Goal: Communication & Community: Answer question/provide support

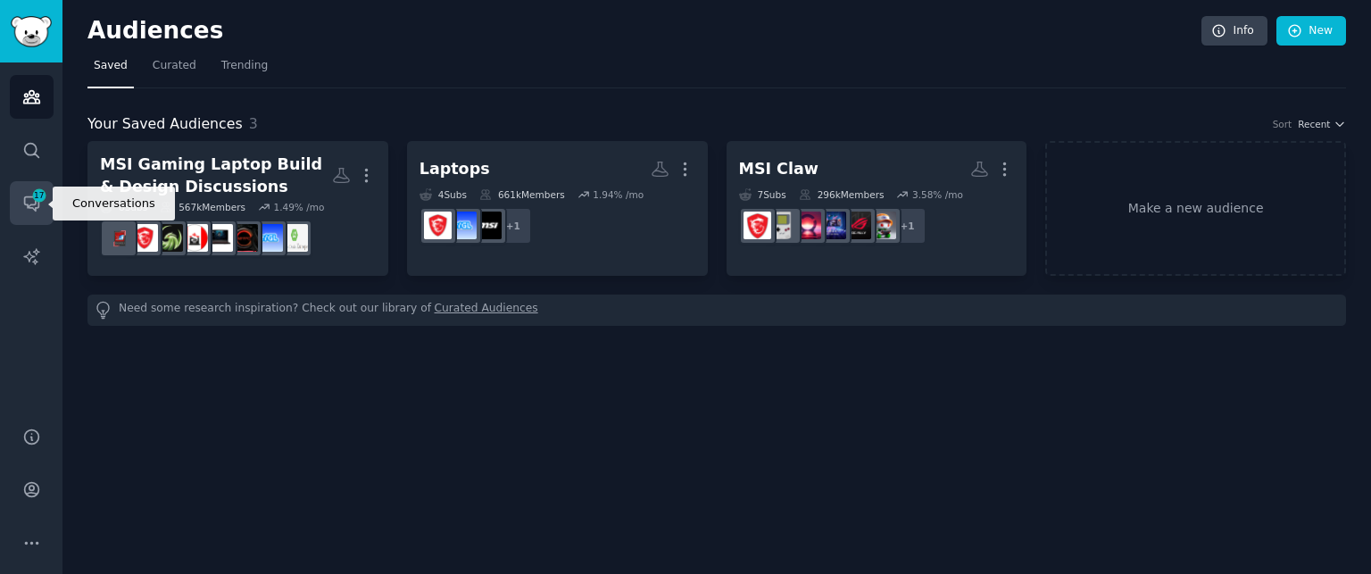
click at [44, 192] on span "17" at bounding box center [39, 195] width 16 height 12
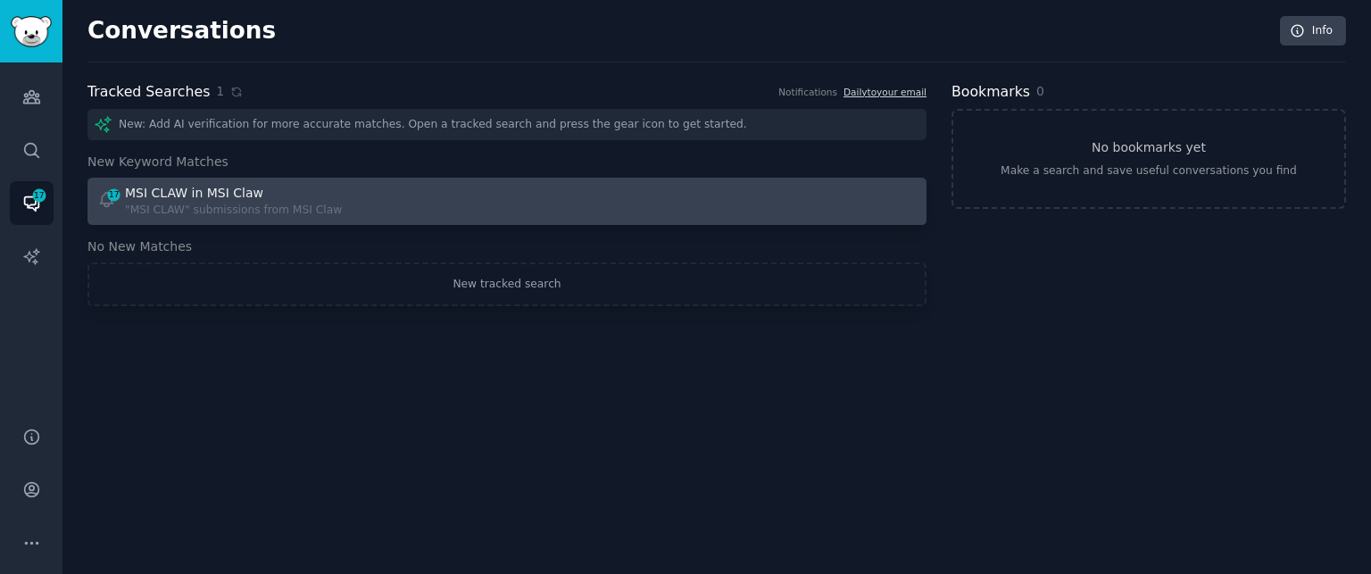
drag, startPoint x: 630, startPoint y: 174, endPoint x: 631, endPoint y: 195, distance: 21.4
click at [631, 195] on div "New: Add AI verification for more accurate matches. Open a tracked search and p…" at bounding box center [506, 207] width 839 height 197
click at [631, 195] on div at bounding box center [718, 201] width 398 height 35
click at [631, 195] on div at bounding box center [685, 287] width 1371 height 574
click at [631, 195] on div at bounding box center [718, 201] width 398 height 35
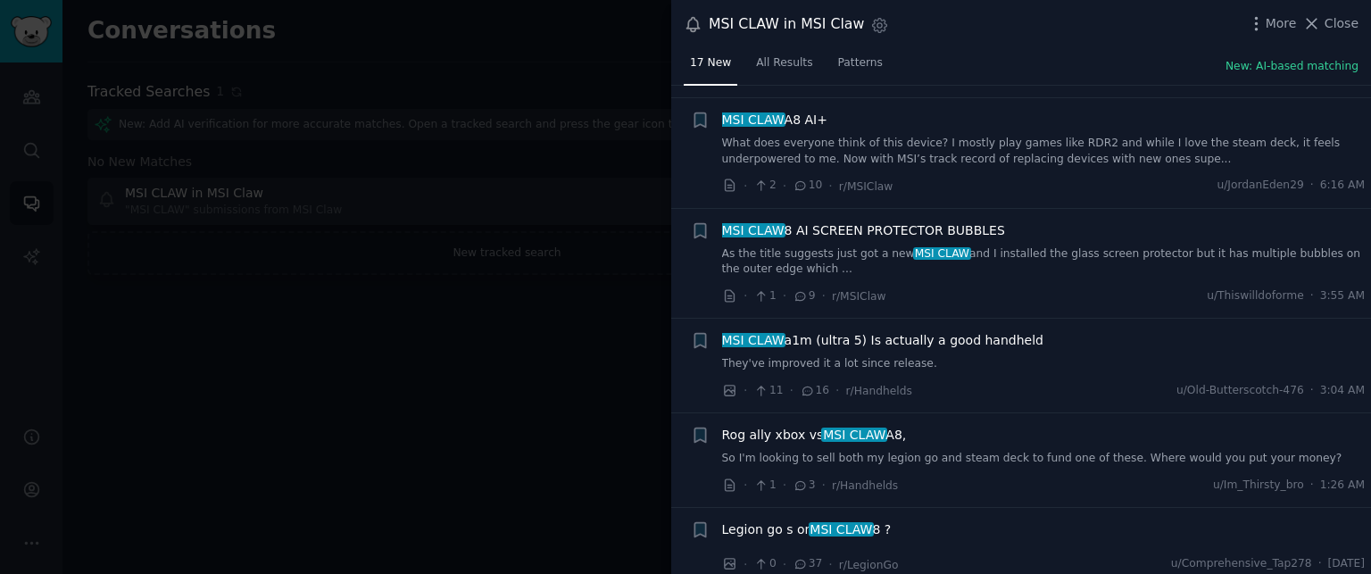
scroll to position [435, 0]
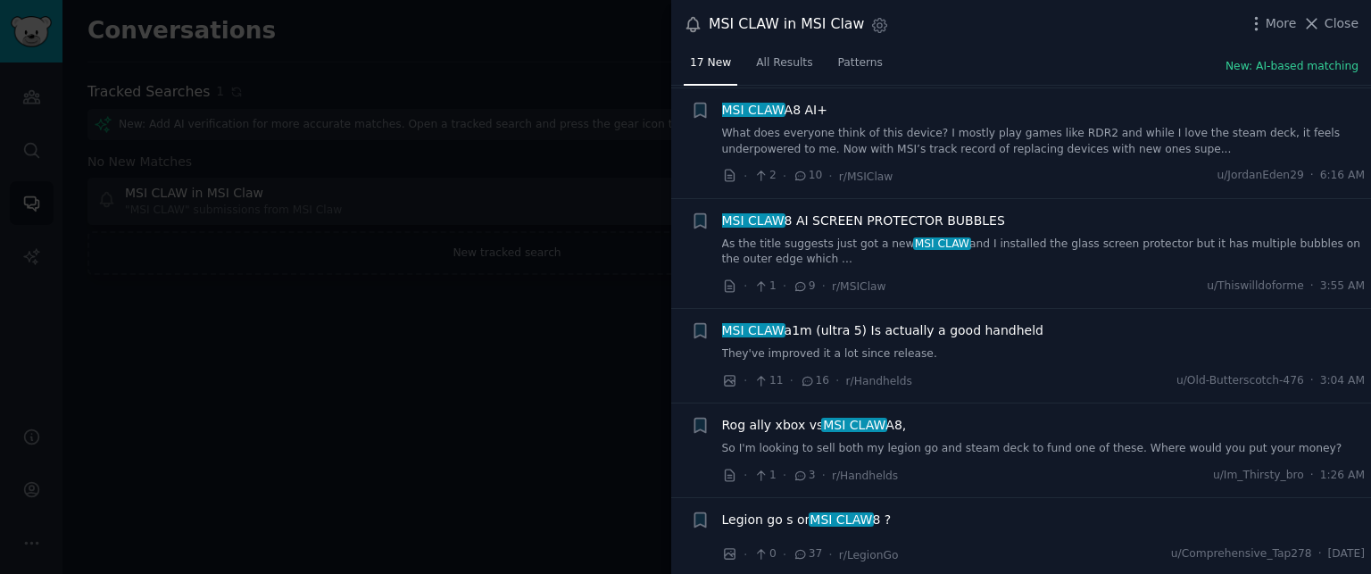
click at [810, 325] on div "MSI CLAW a1m (ultra 5) Is actually a good handheld They've improved it a lot si…" at bounding box center [1043, 341] width 643 height 41
click at [828, 309] on li "+ MSI CLAW a1m (ultra 5) Is actually a good handheld They've improved it a lot …" at bounding box center [1021, 356] width 700 height 94
click at [824, 321] on span "MSI CLAW a1m (ultra 5) Is actually a good handheld" at bounding box center [882, 330] width 321 height 19
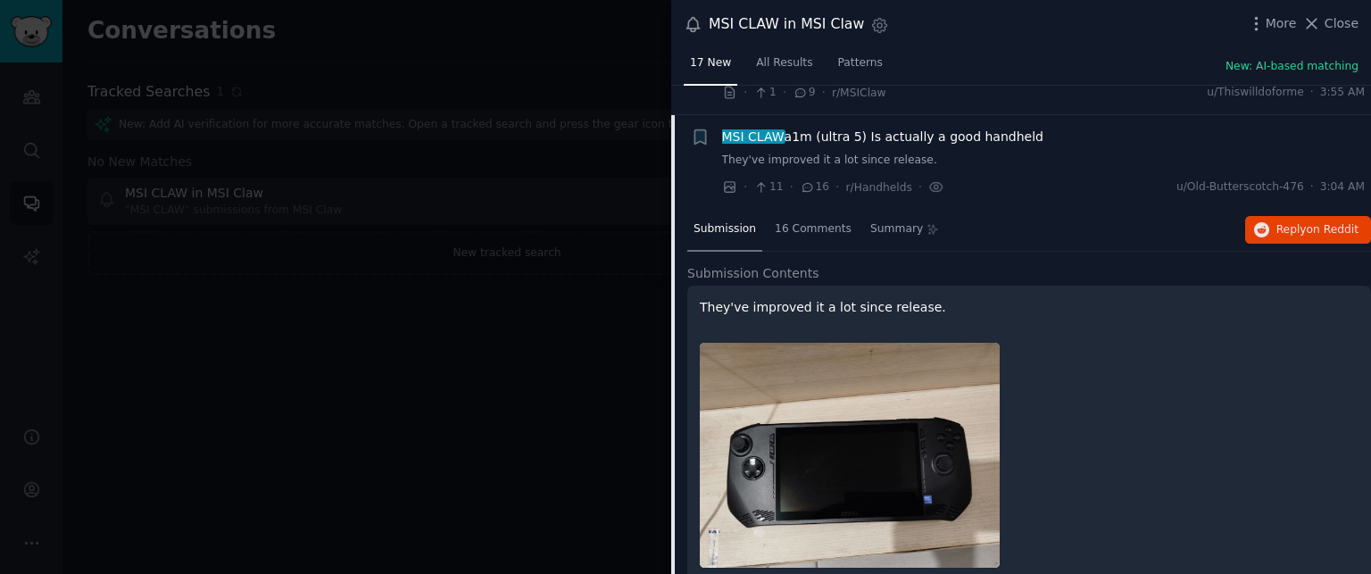
scroll to position [642, 0]
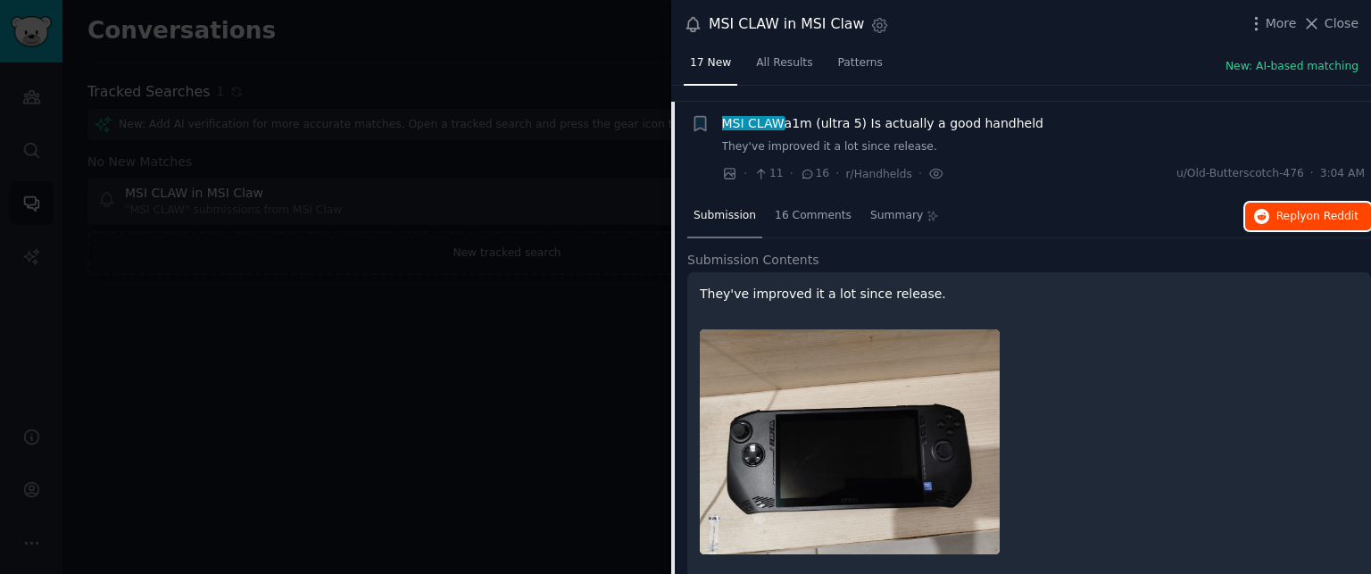
click at [1274, 211] on button "Reply on Reddit" at bounding box center [1308, 217] width 126 height 29
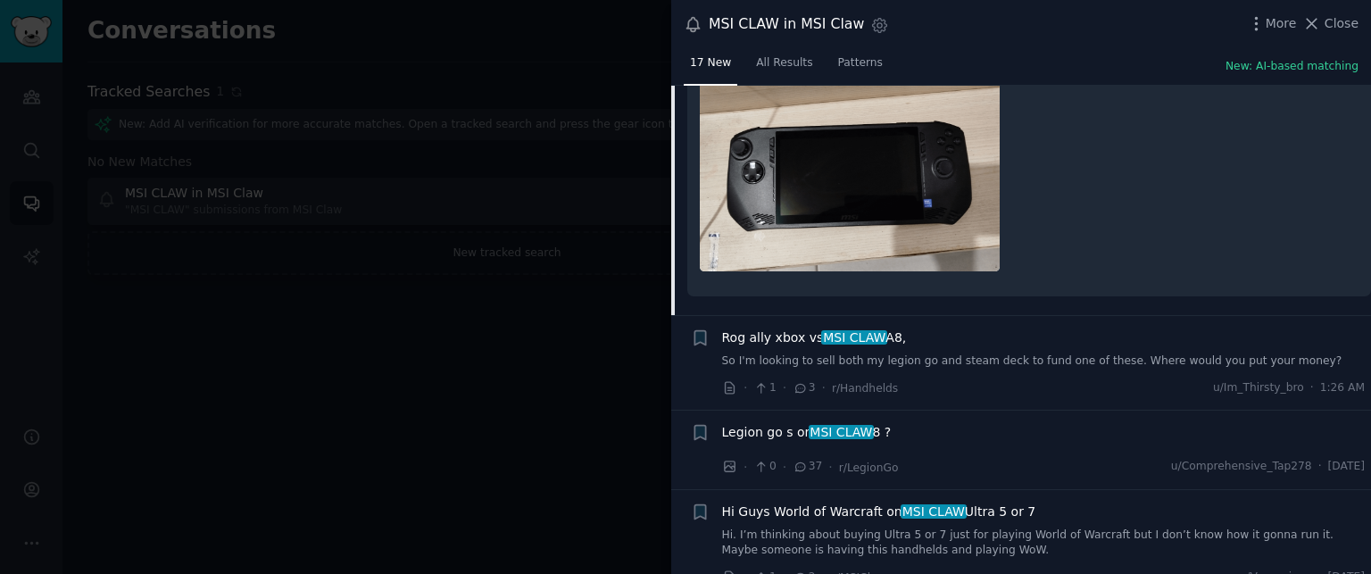
scroll to position [923, 0]
click at [810, 426] on span "MSI CLAW" at bounding box center [841, 433] width 66 height 14
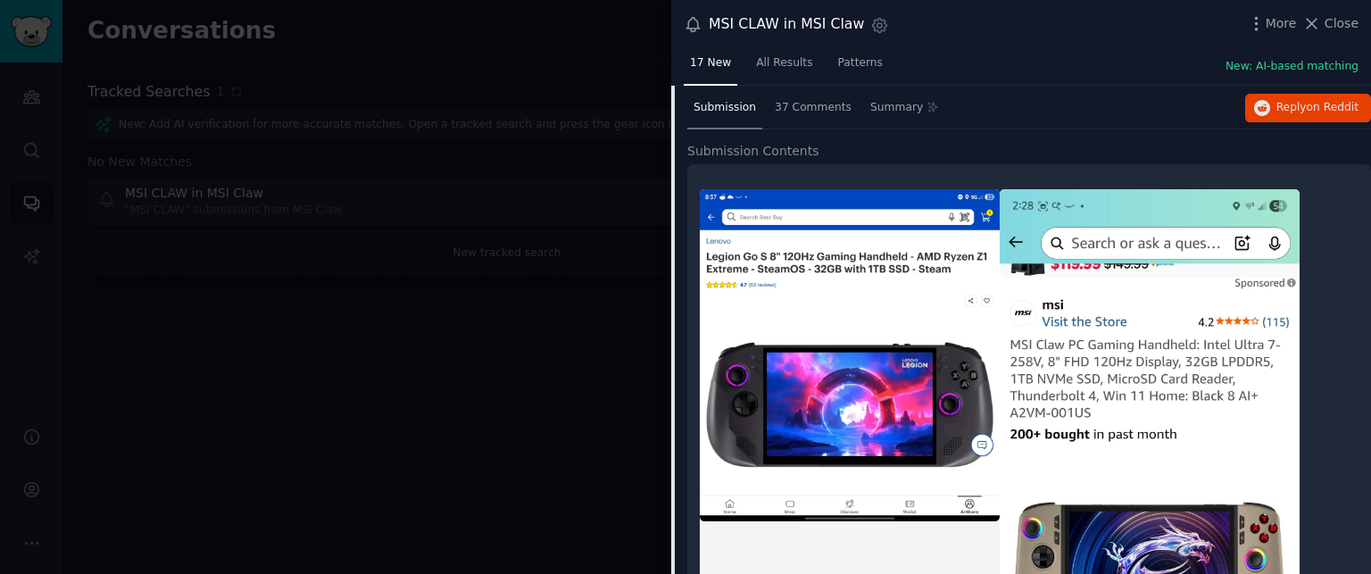
scroll to position [830, 0]
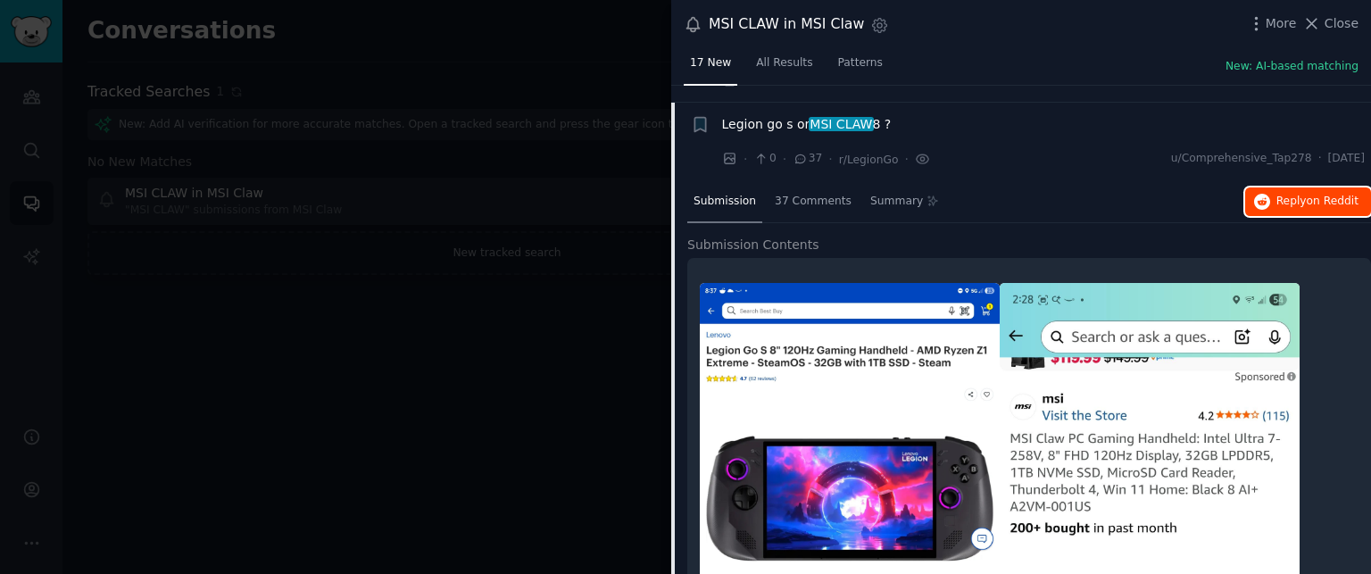
click at [1313, 195] on span "on Reddit" at bounding box center [1332, 201] width 52 height 12
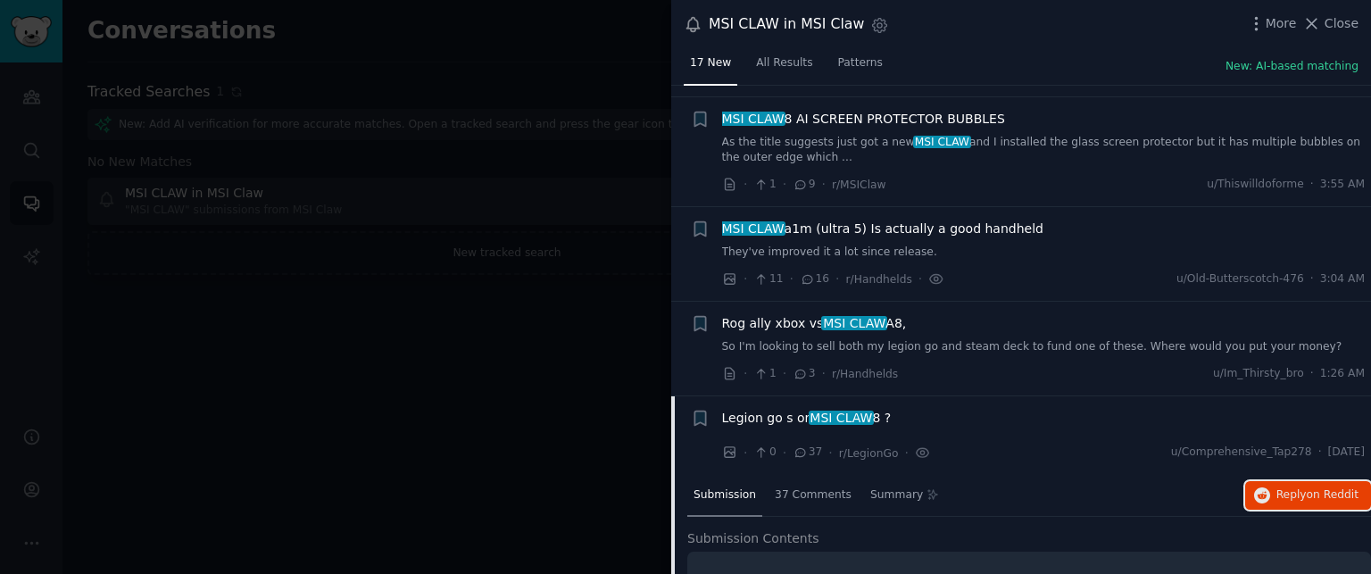
scroll to position [526, 0]
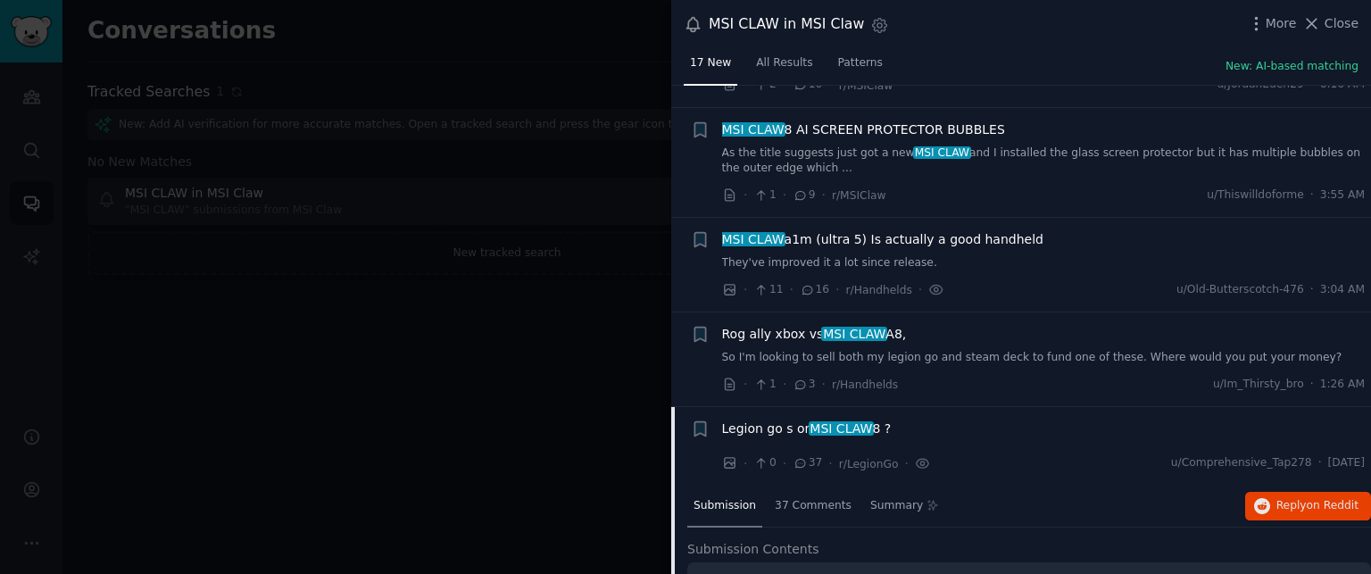
click at [849, 327] on span "MSI CLAW" at bounding box center [854, 334] width 66 height 14
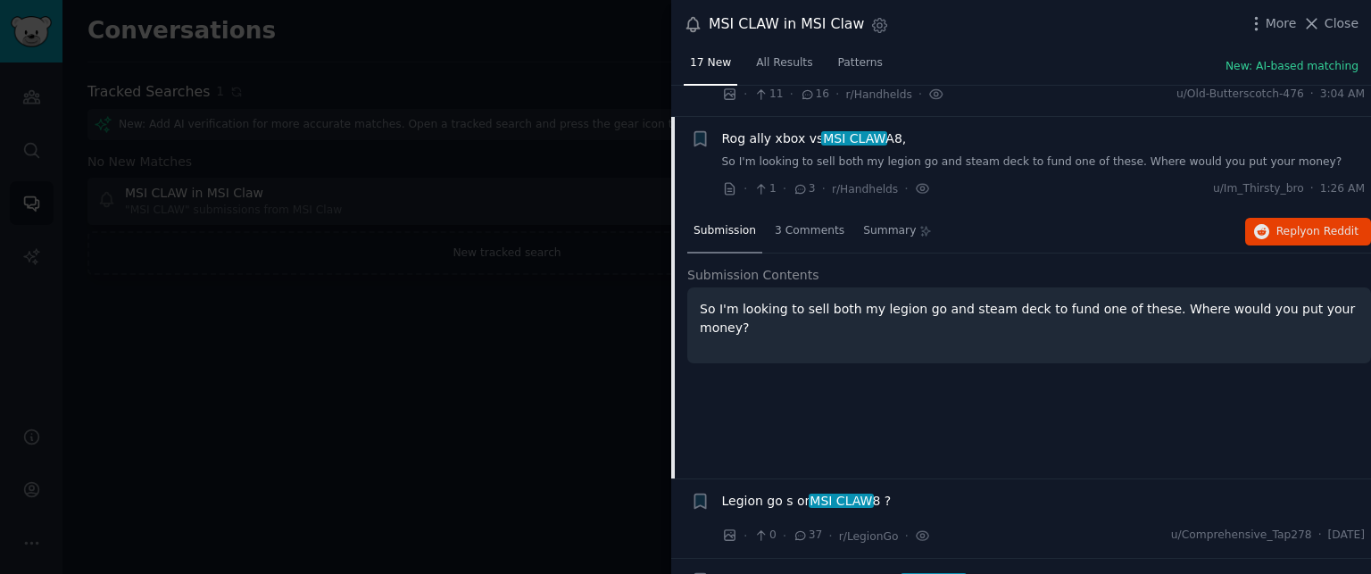
scroll to position [735, 0]
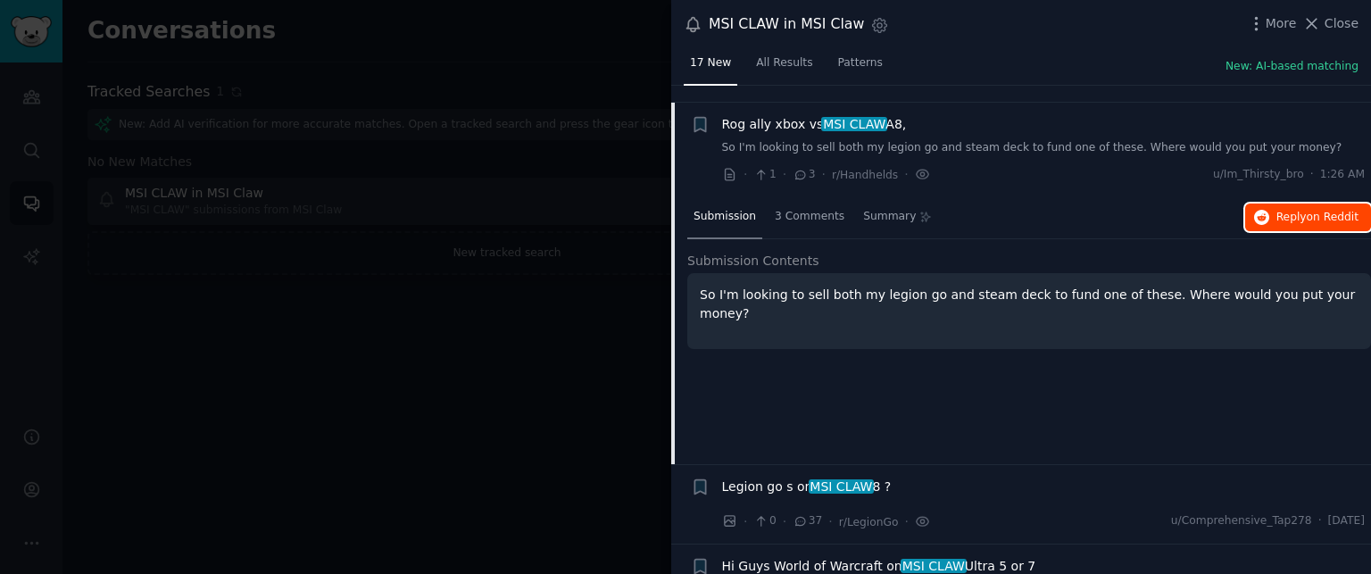
click at [1314, 211] on span "on Reddit" at bounding box center [1332, 217] width 52 height 12
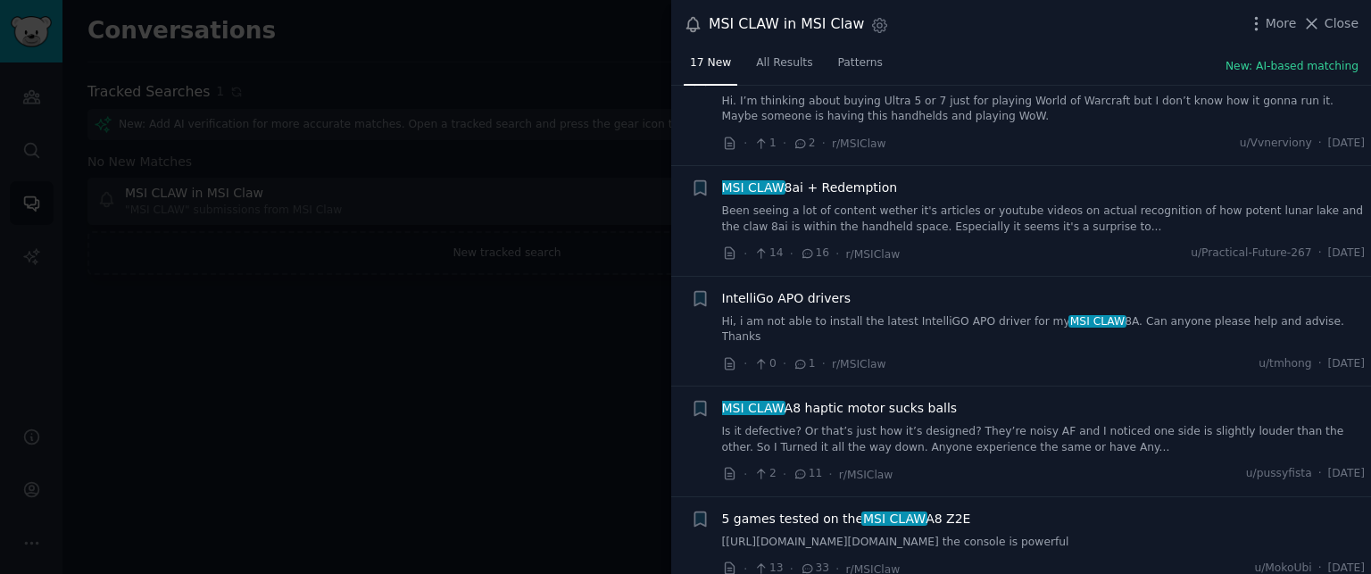
scroll to position [1224, 0]
click at [909, 398] on span "MSI CLAW A8 haptic motor sucks balls" at bounding box center [840, 407] width 236 height 19
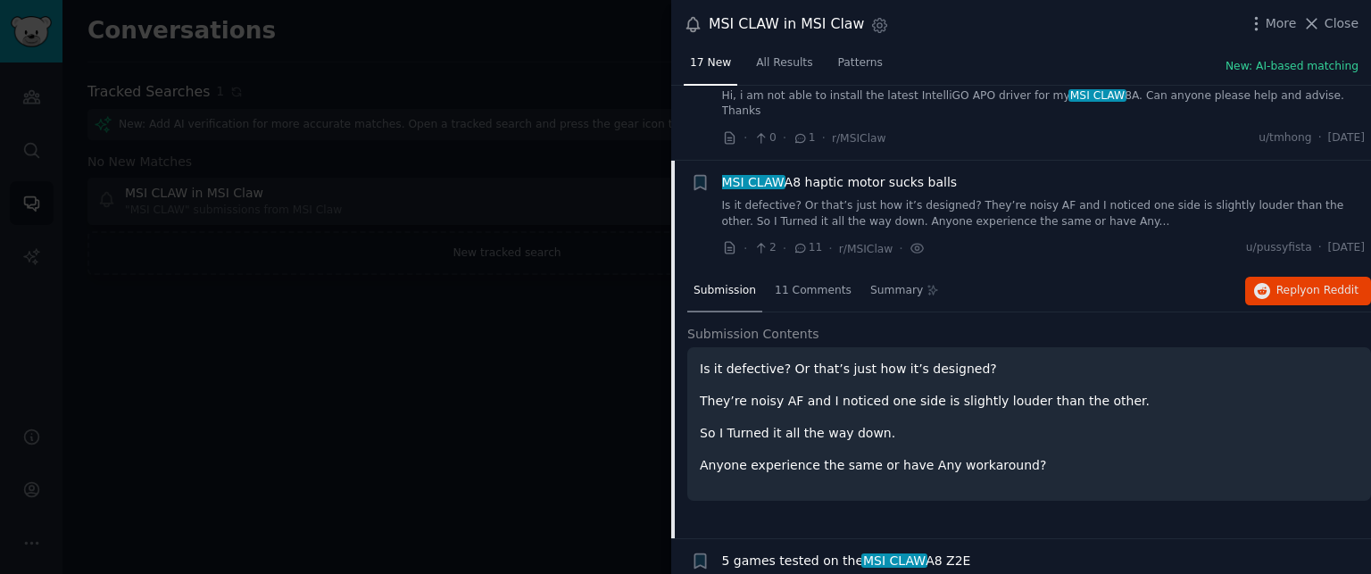
scroll to position [1223, 0]
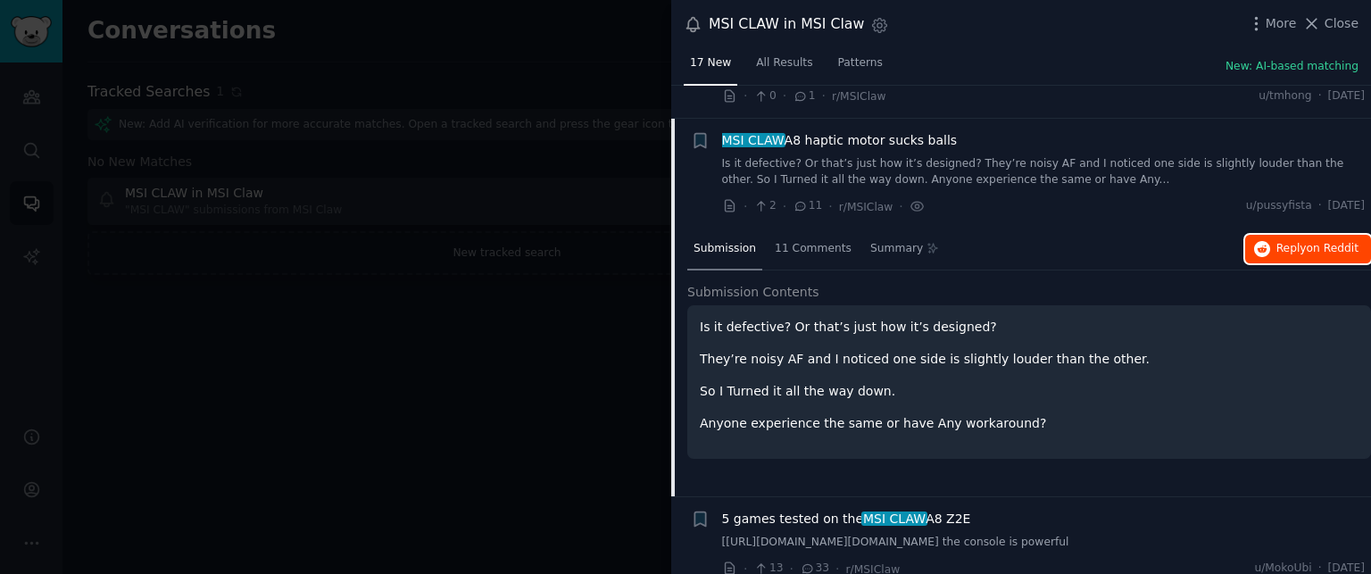
click at [1281, 241] on span "Reply on Reddit" at bounding box center [1317, 249] width 82 height 16
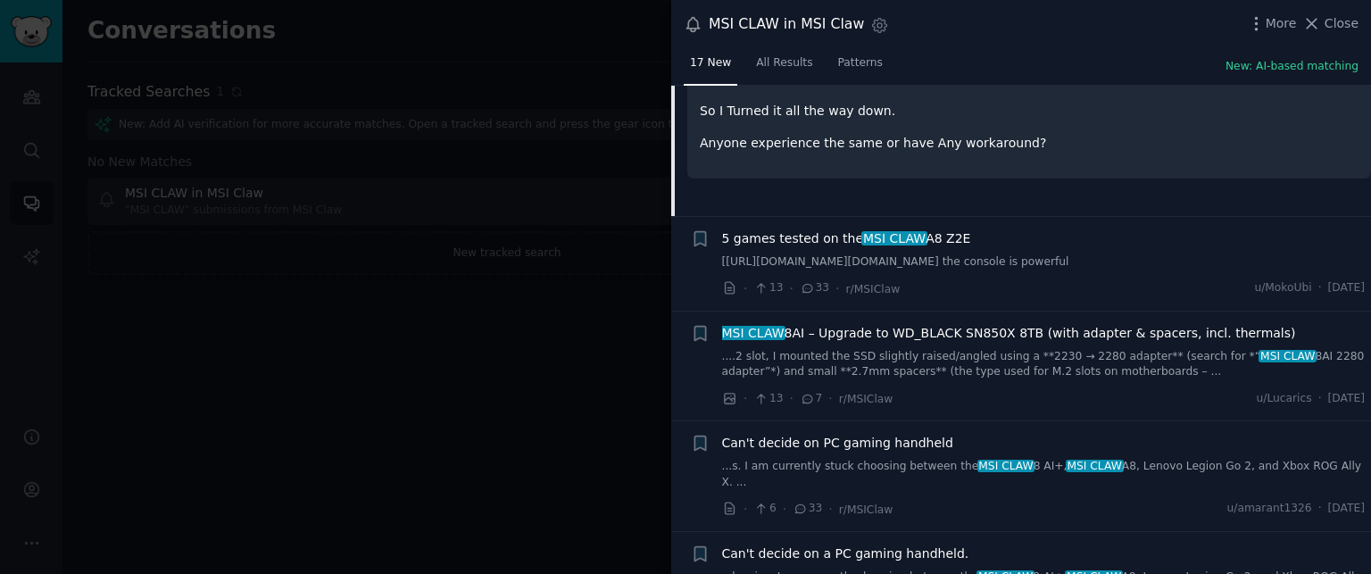
click at [893, 231] on span "MSI CLAW" at bounding box center [894, 238] width 66 height 14
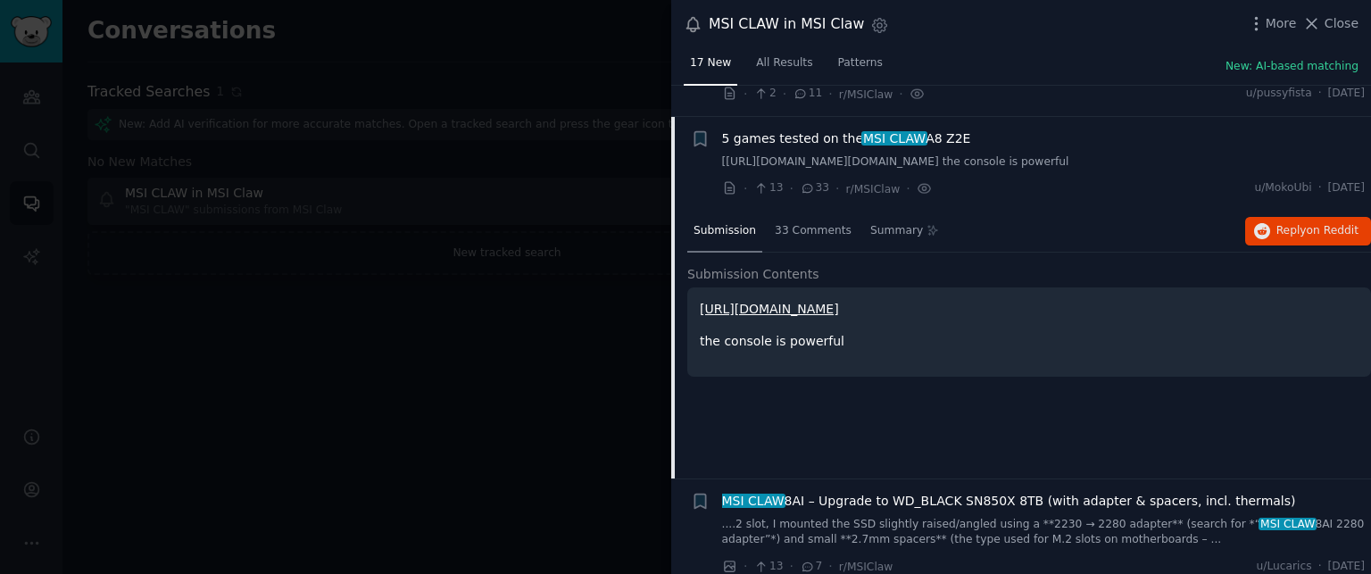
scroll to position [1333, 0]
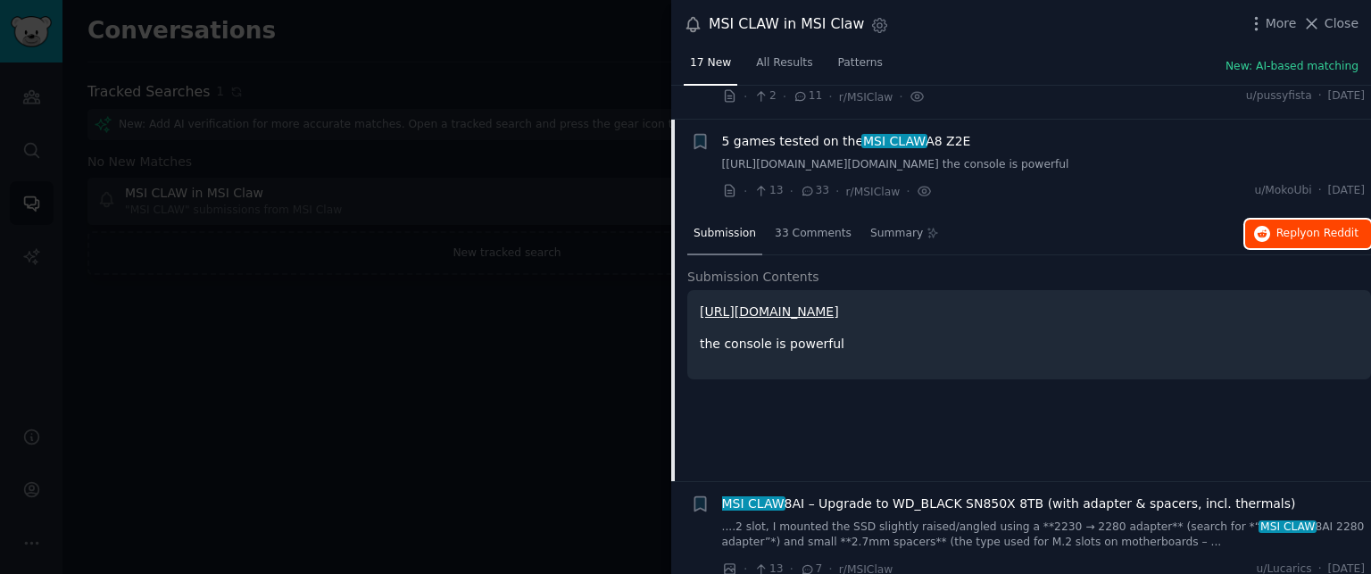
click at [1331, 219] on button "Reply on Reddit" at bounding box center [1308, 233] width 126 height 29
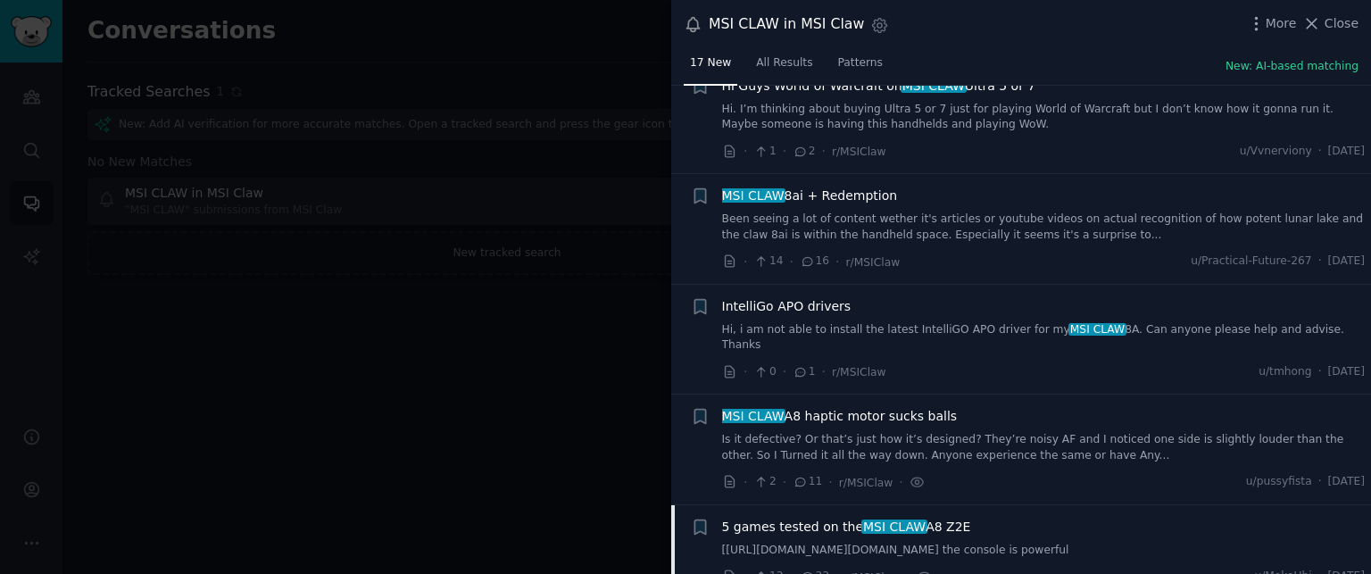
scroll to position [783, 0]
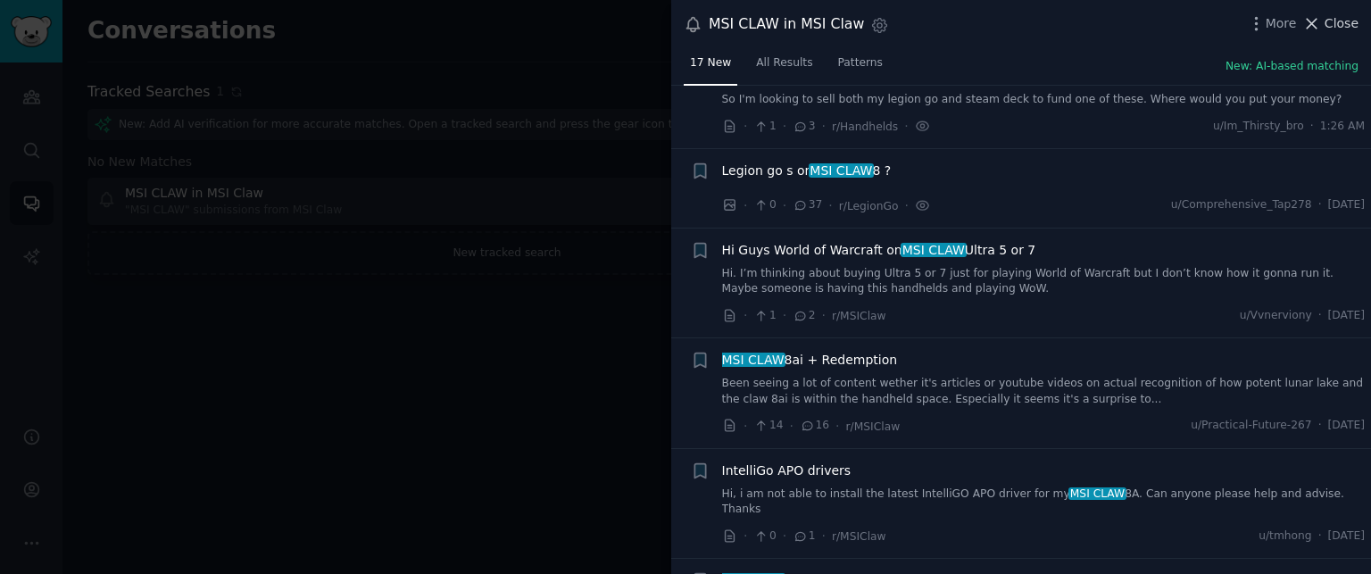
click at [1312, 28] on icon at bounding box center [1311, 23] width 19 height 19
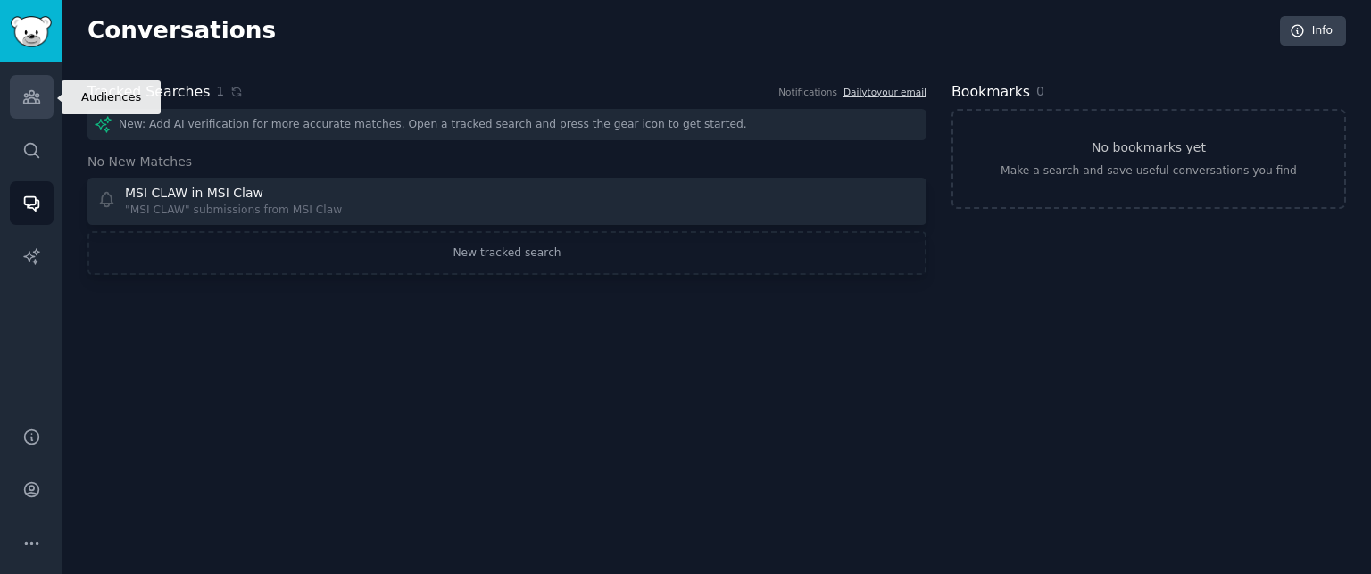
click at [34, 90] on icon "Sidebar" at bounding box center [31, 96] width 19 height 19
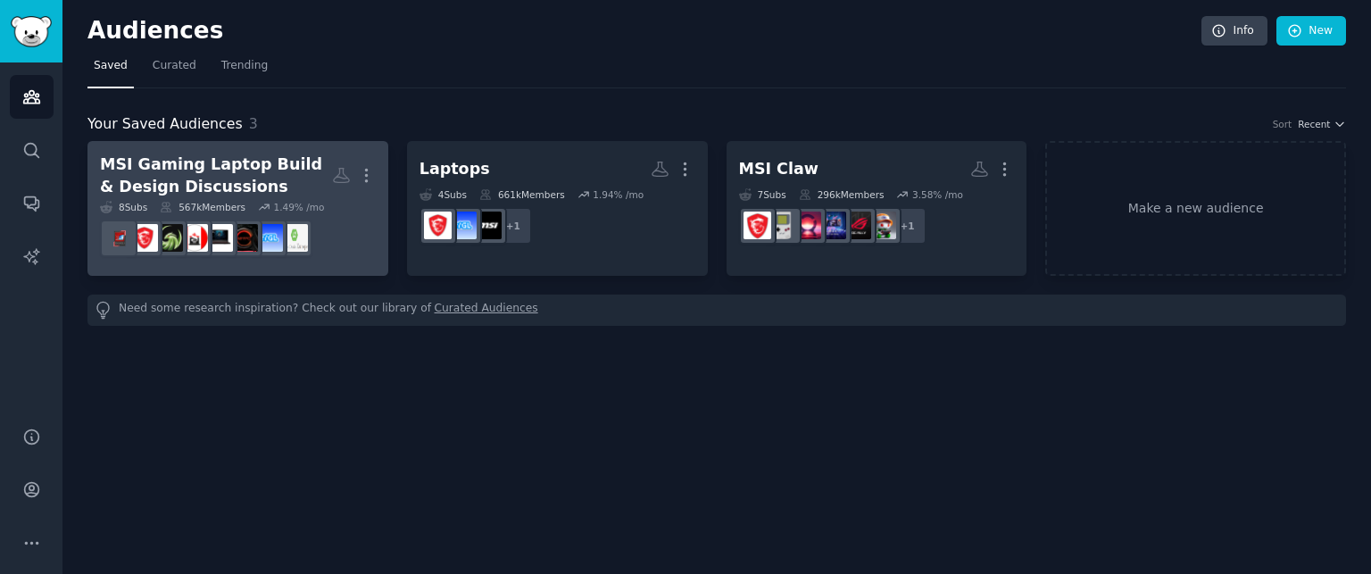
click at [201, 167] on div "MSI Gaming Laptop Build & Design Discussions" at bounding box center [216, 175] width 232 height 44
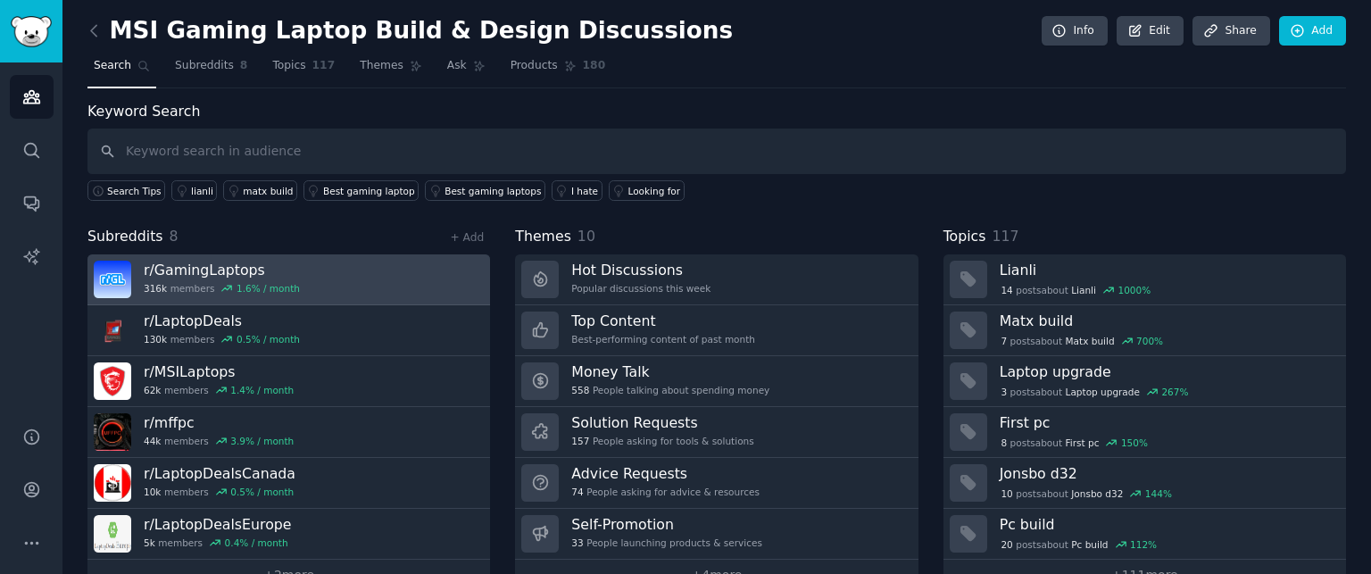
click at [269, 277] on div "r/ GamingLaptops 316k members 1.6 % / month" at bounding box center [222, 279] width 156 height 37
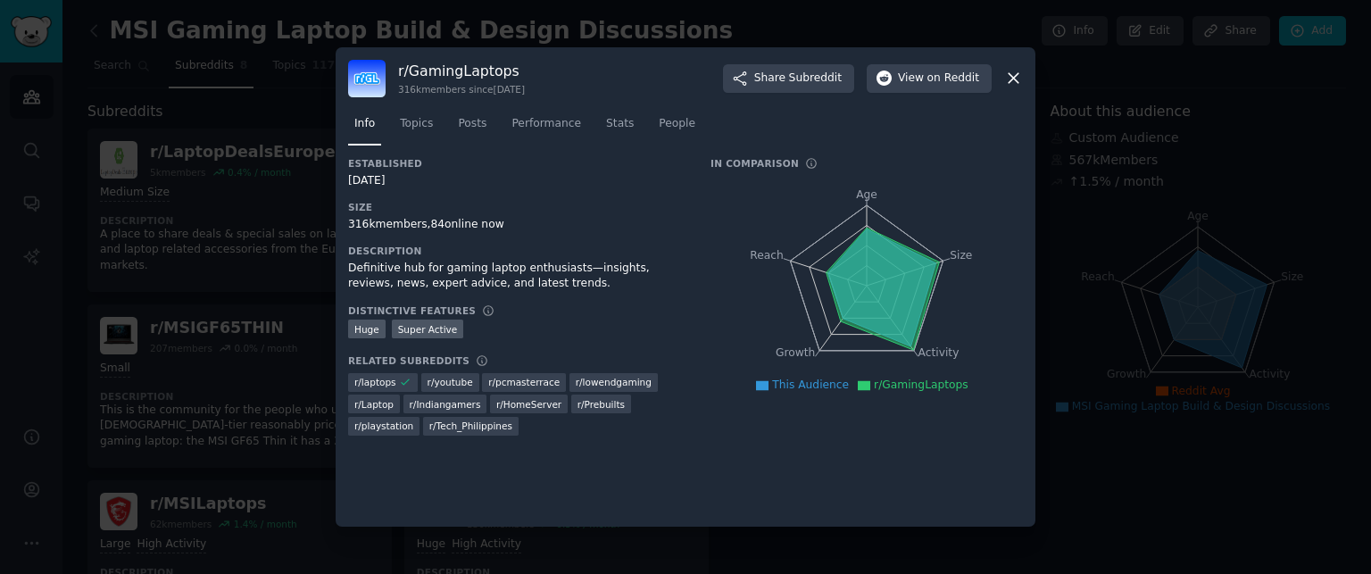
click at [1007, 70] on icon at bounding box center [1013, 78] width 19 height 19
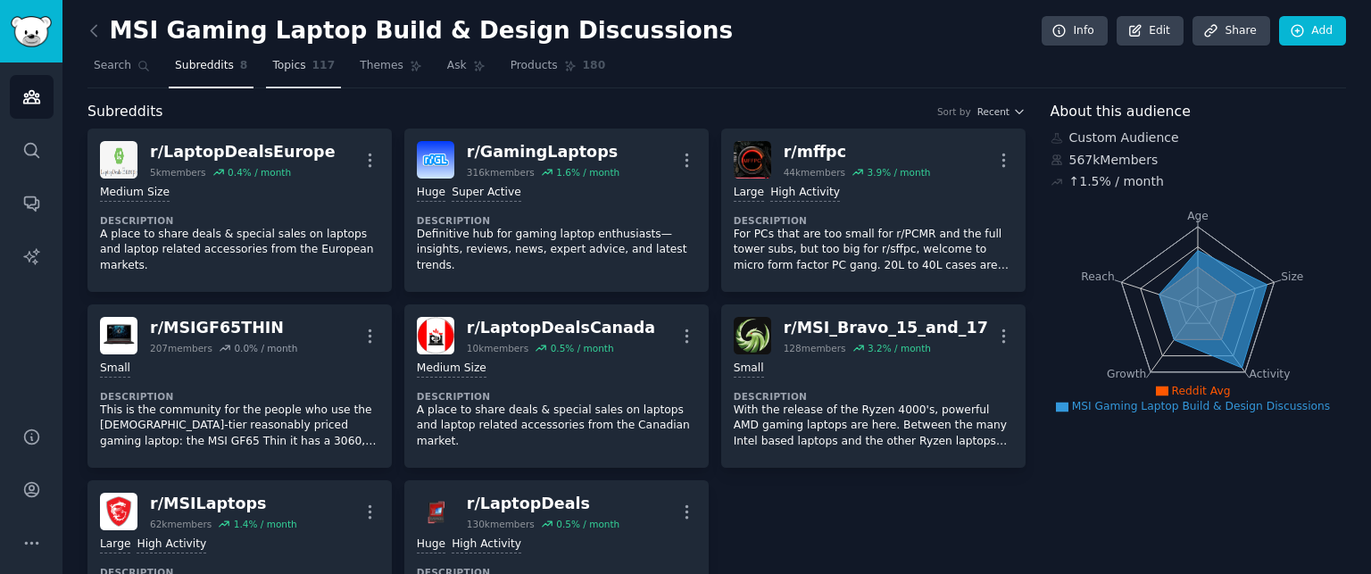
click at [272, 65] on span "Topics" at bounding box center [288, 66] width 33 height 16
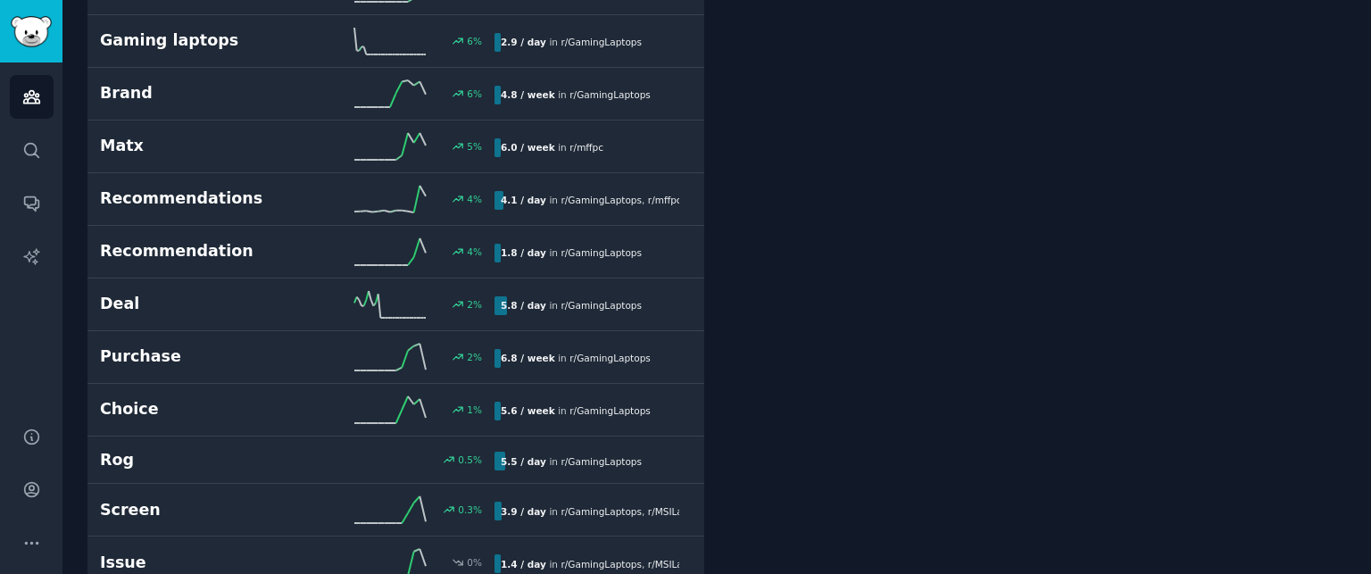
scroll to position [3084, 0]
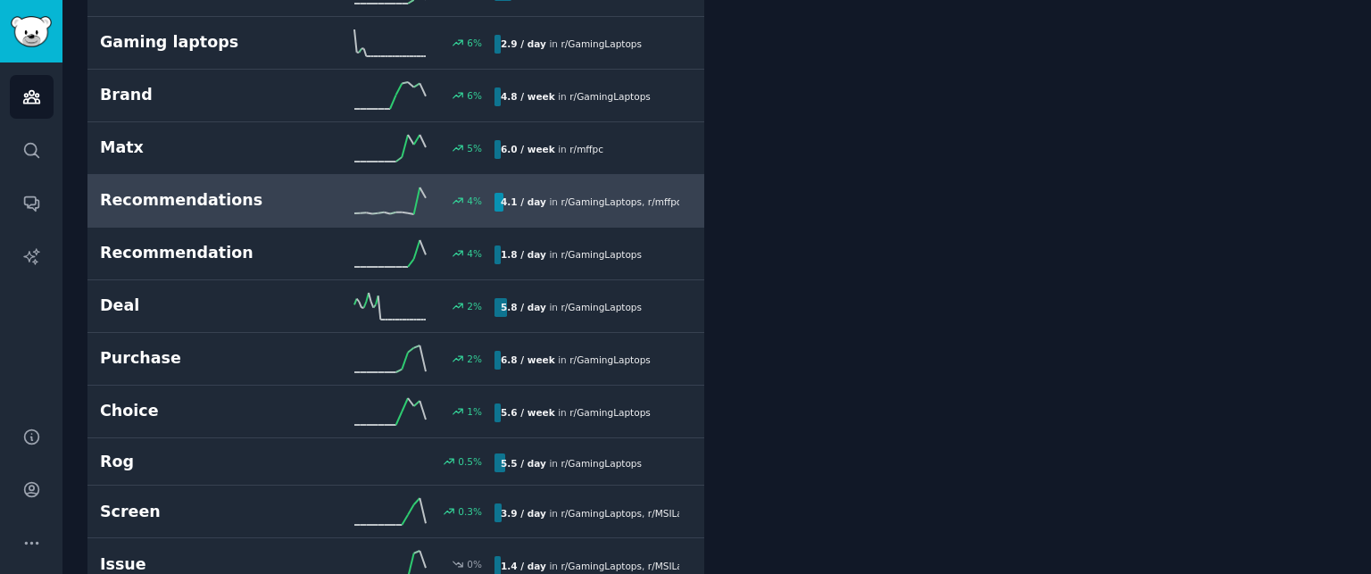
click at [277, 208] on link "Recommendations 4 % 4.1 / day in r/ GamingLaptops , r/ mffpc" at bounding box center [395, 201] width 617 height 53
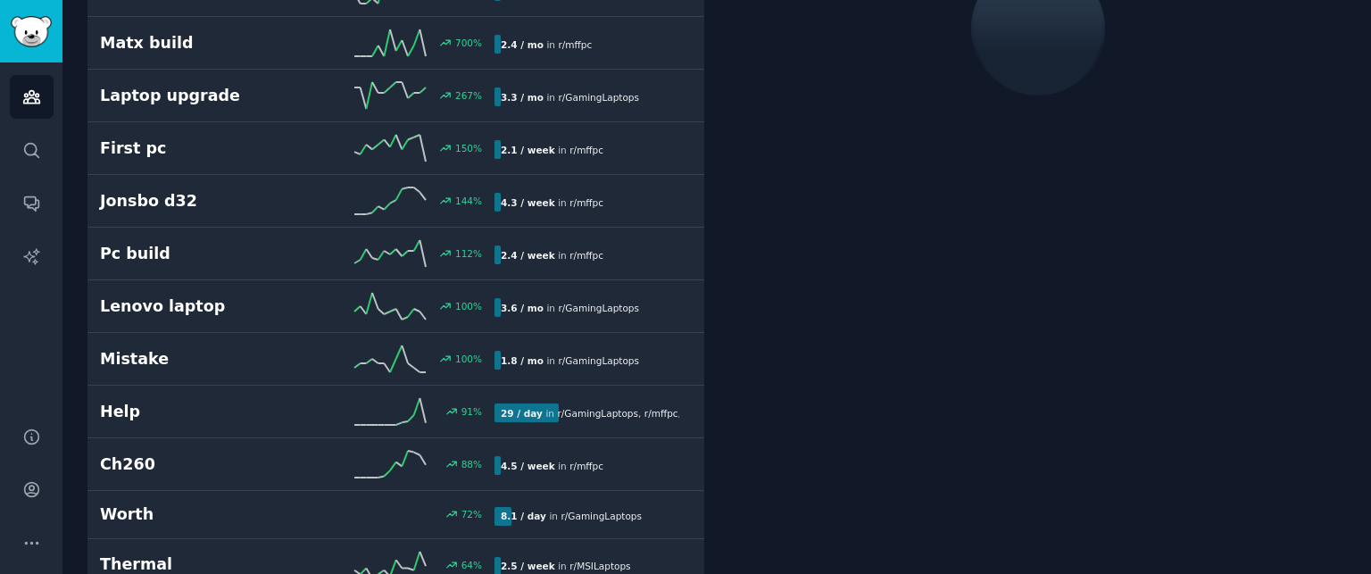
scroll to position [99, 0]
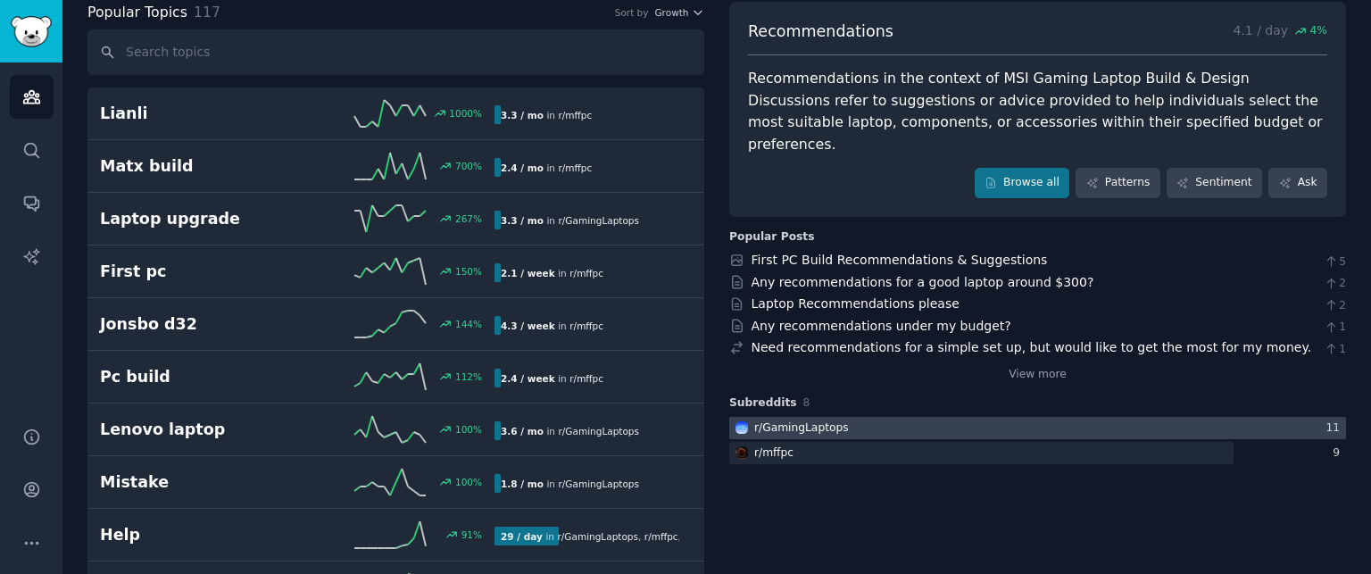
click at [890, 417] on div at bounding box center [1037, 428] width 617 height 22
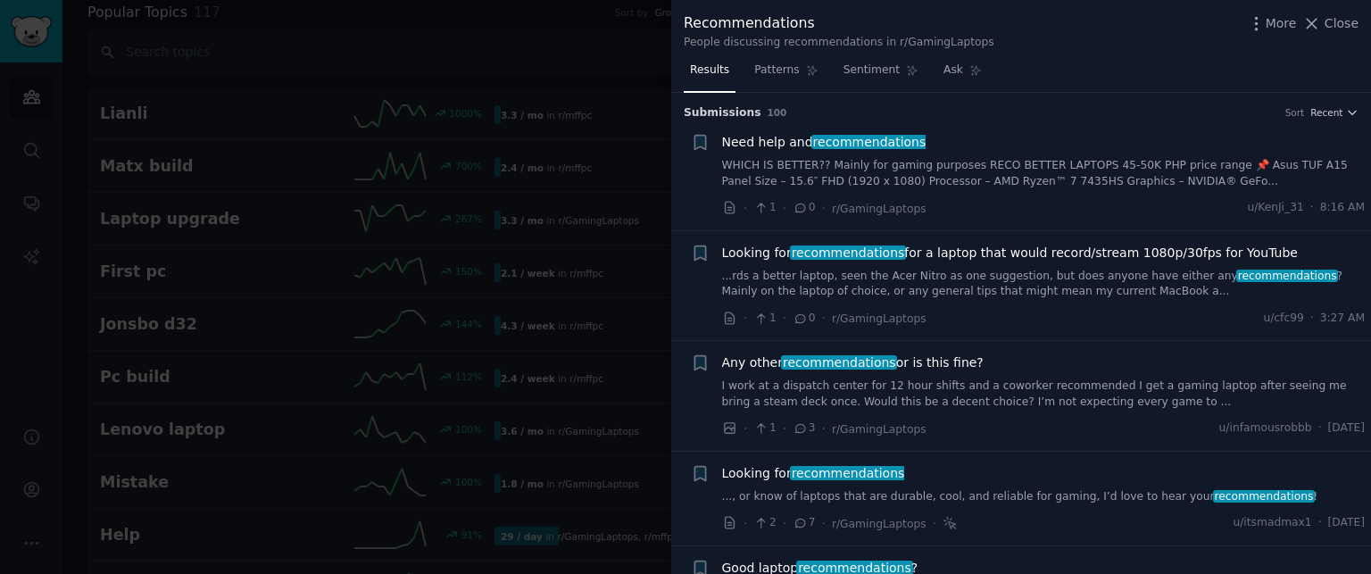
click at [806, 138] on span "Need help and recommendations" at bounding box center [824, 142] width 204 height 19
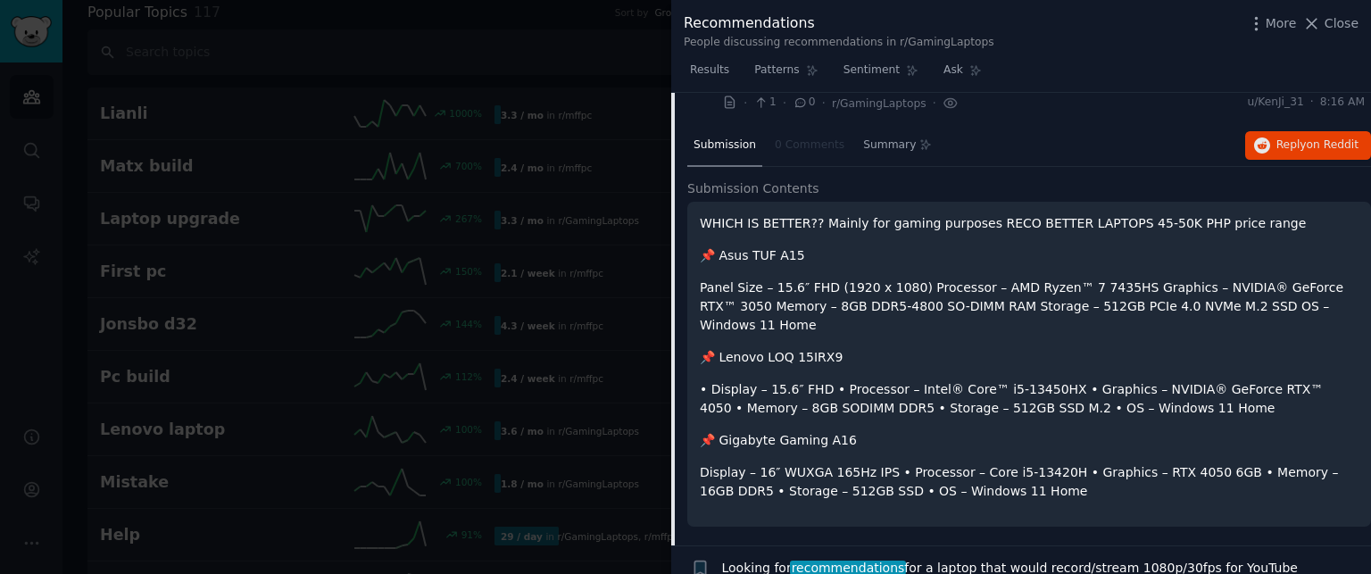
scroll to position [104, 0]
click at [1289, 149] on span "Reply on Reddit" at bounding box center [1317, 146] width 82 height 16
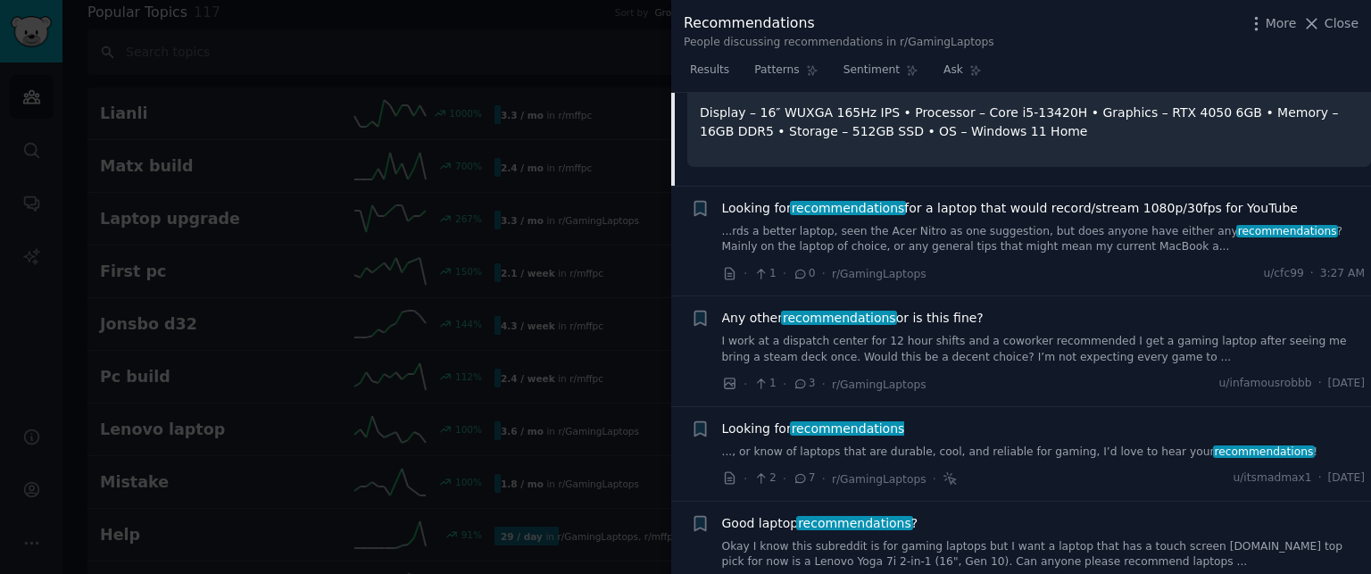
scroll to position [463, 0]
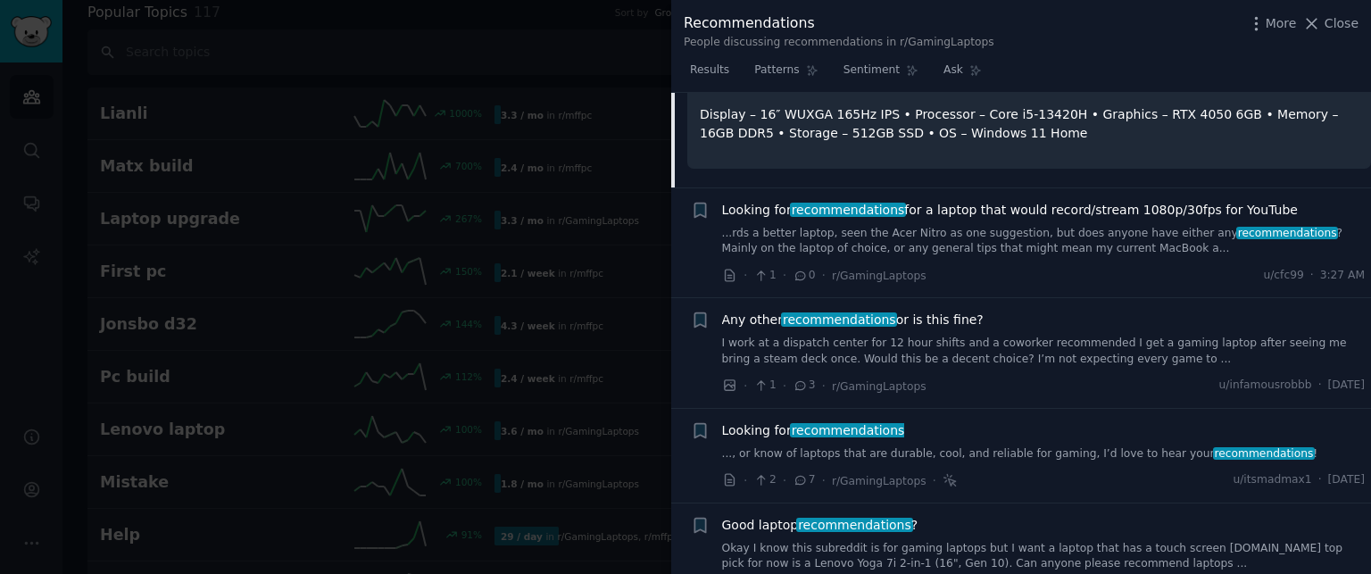
click at [971, 201] on span "Looking for recommendations for a laptop that would record/stream 1080p/30fps f…" at bounding box center [1010, 210] width 576 height 19
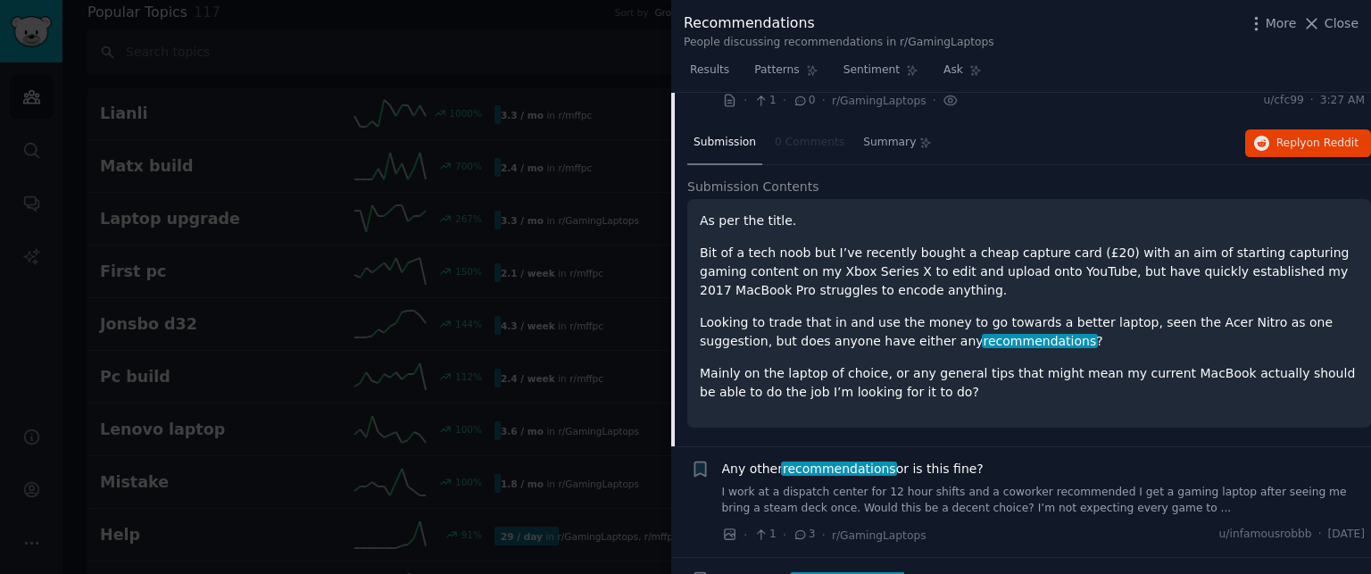
scroll to position [138, 0]
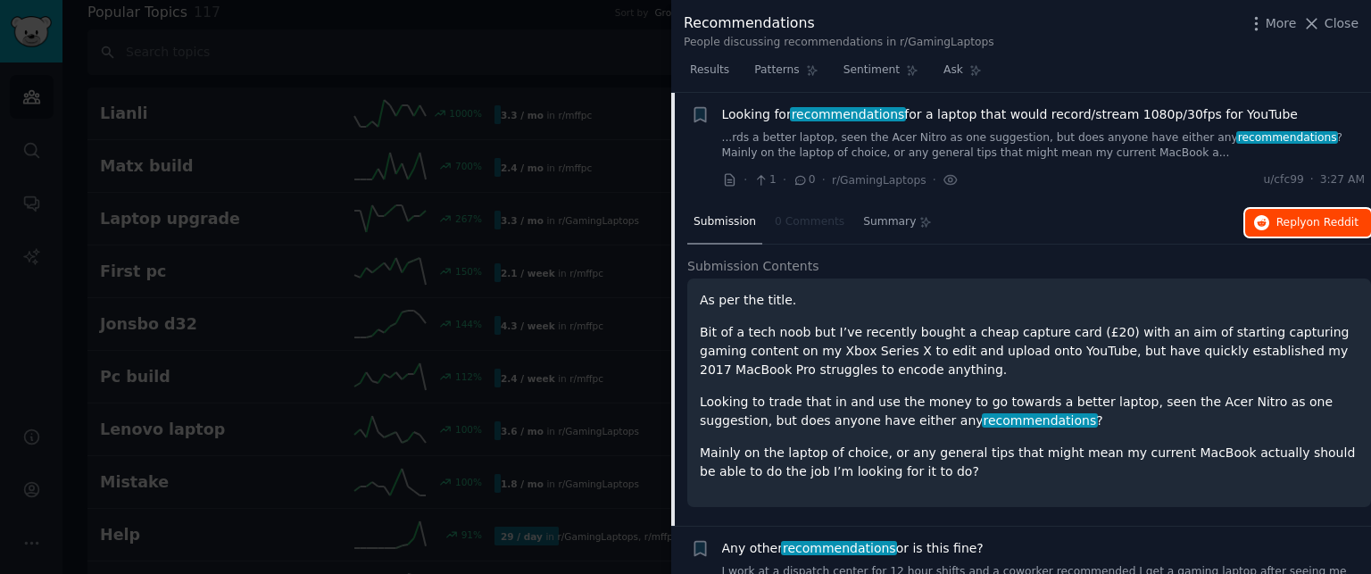
click at [1292, 215] on span "Reply on Reddit" at bounding box center [1317, 223] width 82 height 16
